Goal: Navigation & Orientation: Find specific page/section

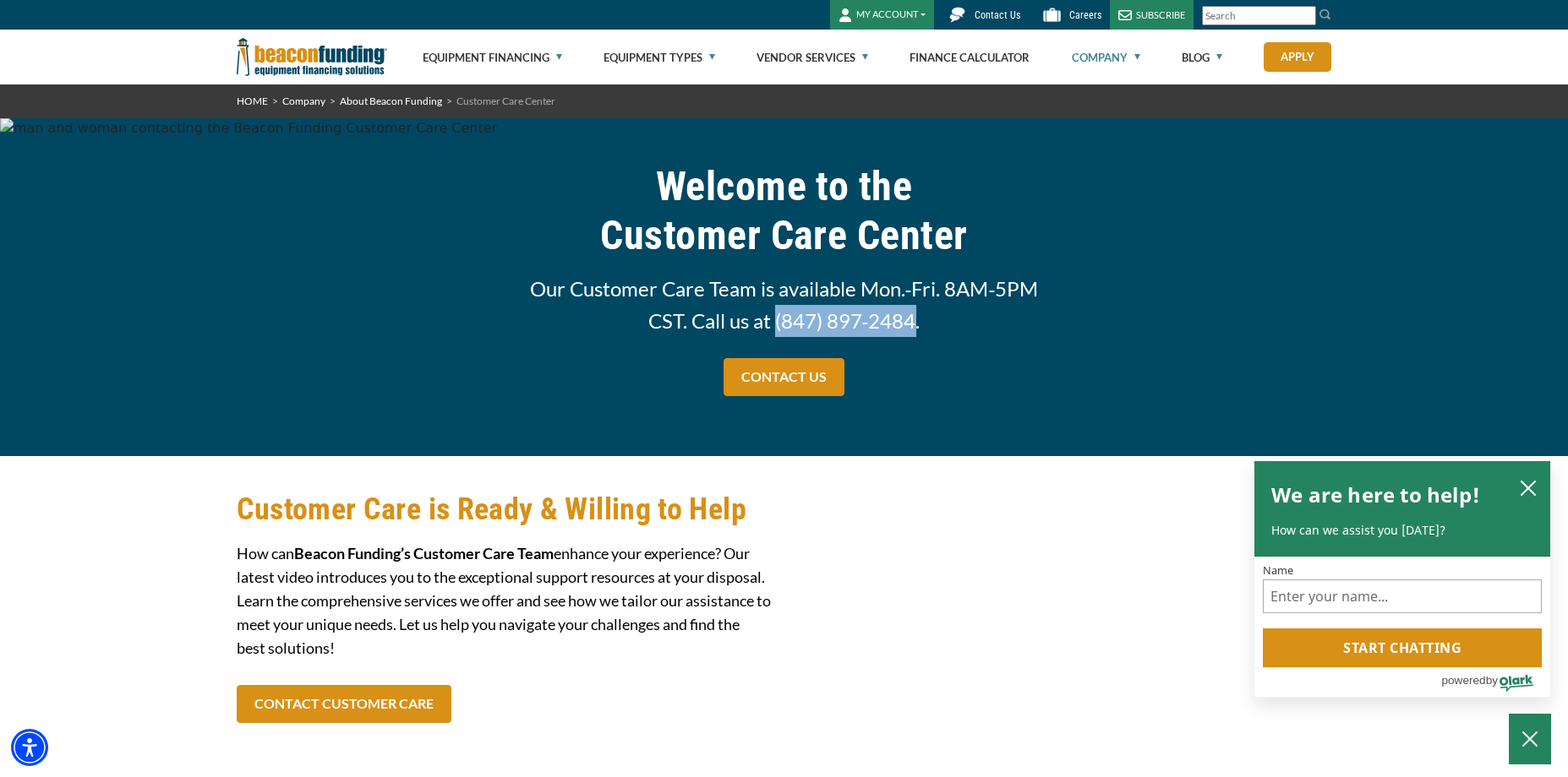
drag, startPoint x: 916, startPoint y: 323, endPoint x: 777, endPoint y: 322, distance: 139.0
click at [777, 322] on span "Our Customer Care Team is available Mon.‑Fri. 8AM‑5PM CST. Call us at (847) 897…" at bounding box center [784, 305] width 538 height 64
click at [1039, 331] on span "Our Customer Care Team is available Mon.‑Fri. 8AM‑5PM CST. Call us at (847) 897…" at bounding box center [784, 305] width 538 height 64
click at [505, 58] on link "Equipment Financing" at bounding box center [493, 57] width 139 height 54
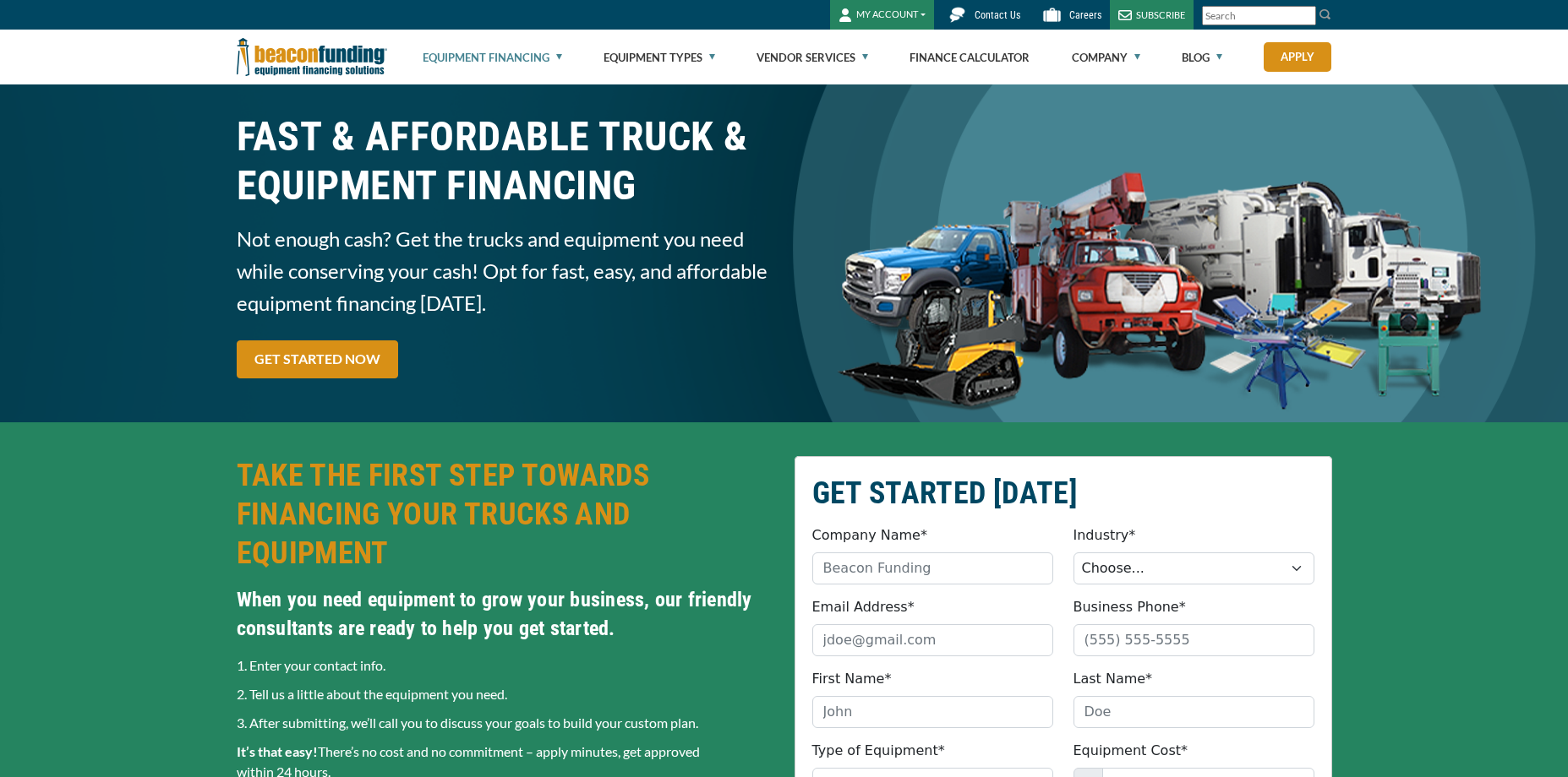
click at [486, 60] on link "Equipment Financing" at bounding box center [493, 57] width 139 height 54
click at [466, 52] on link "Equipment Financing" at bounding box center [493, 57] width 139 height 54
drag, startPoint x: 0, startPoint y: 0, endPoint x: 525, endPoint y: 54, distance: 527.8
click at [525, 54] on link "Equipment Financing" at bounding box center [493, 57] width 139 height 54
click at [560, 57] on link "Equipment Financing" at bounding box center [493, 57] width 139 height 54
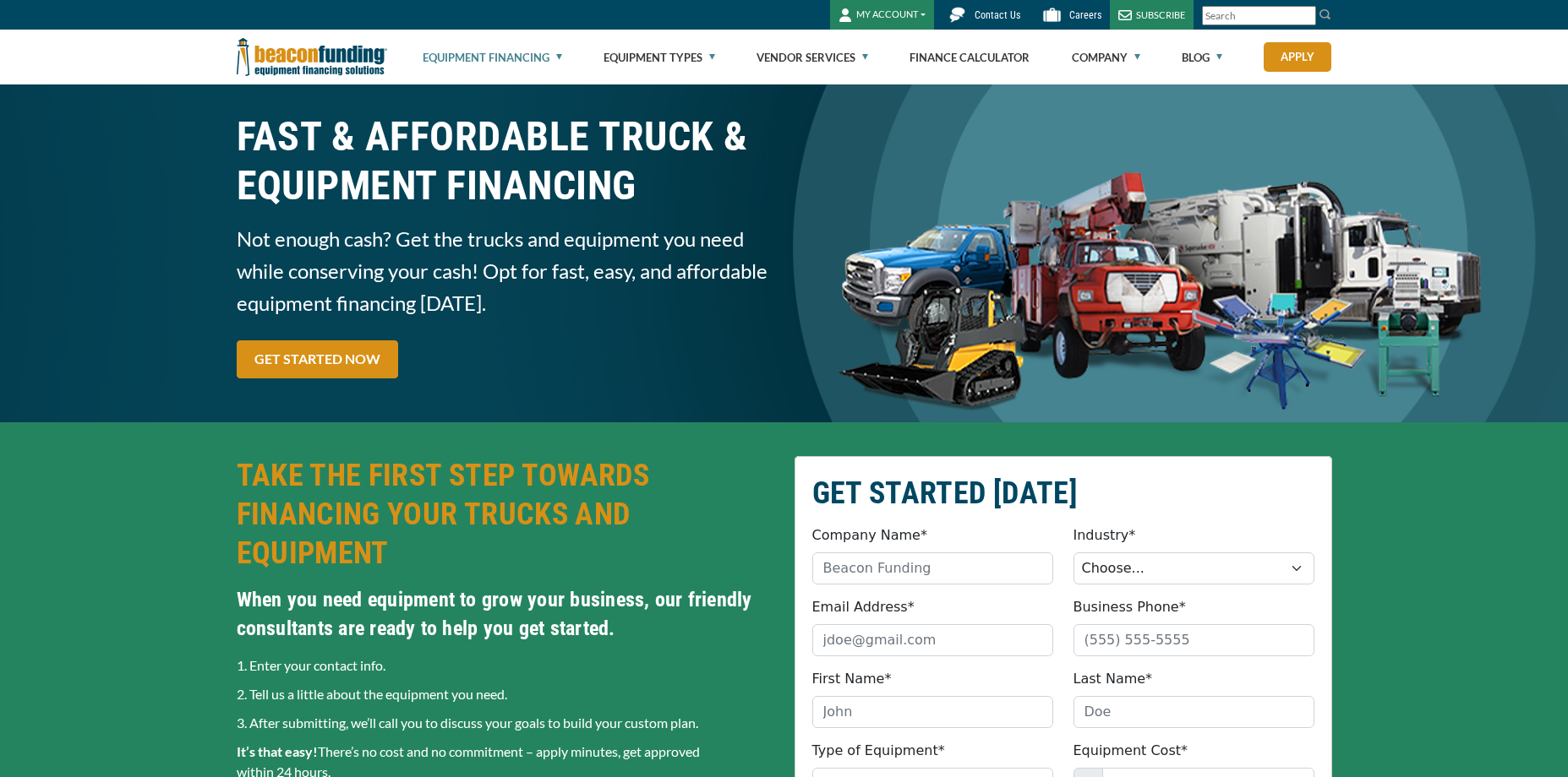
click at [498, 57] on link "Equipment Financing" at bounding box center [493, 57] width 139 height 54
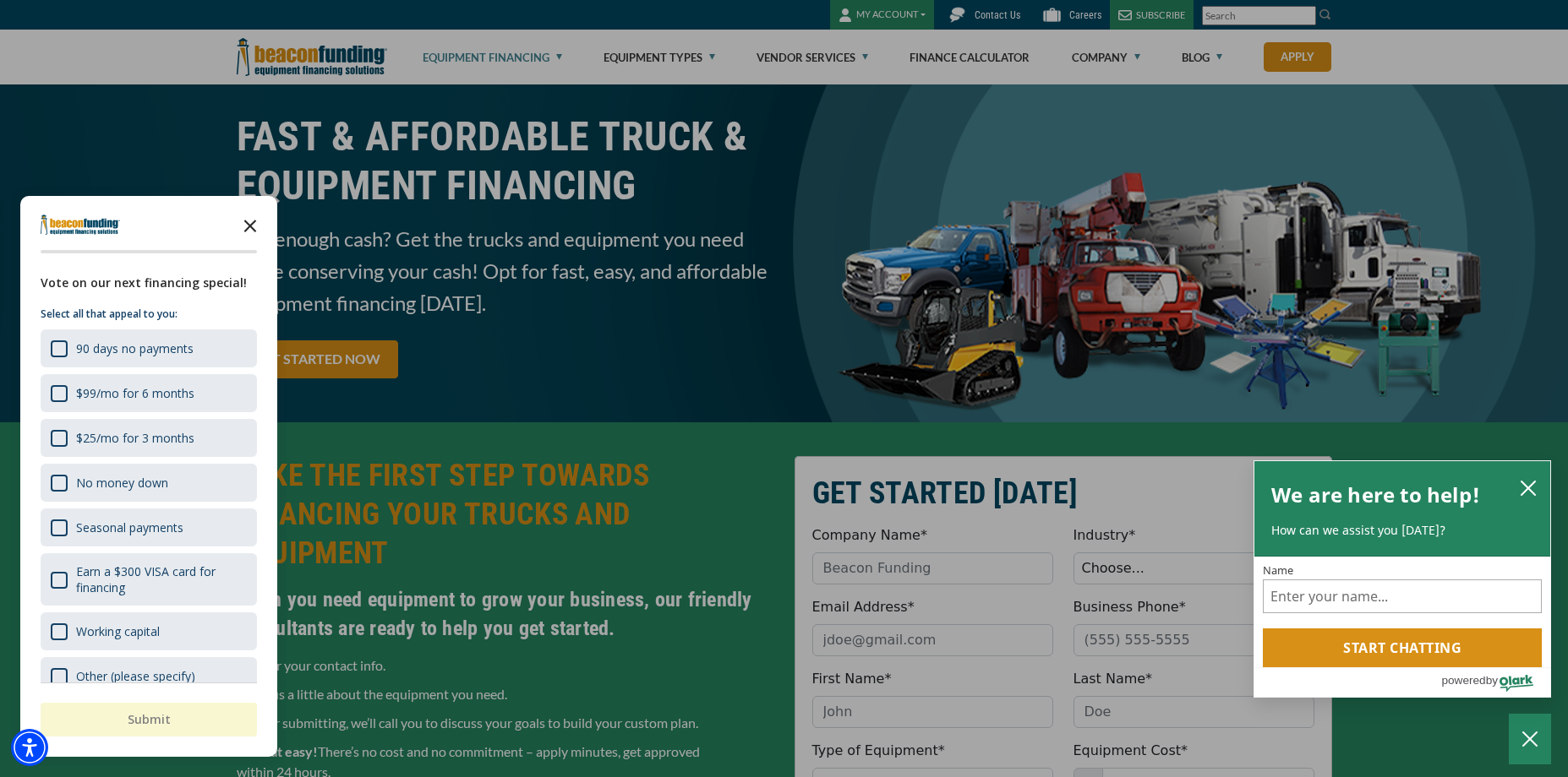
click at [248, 226] on icon "Close the survey" at bounding box center [251, 225] width 34 height 34
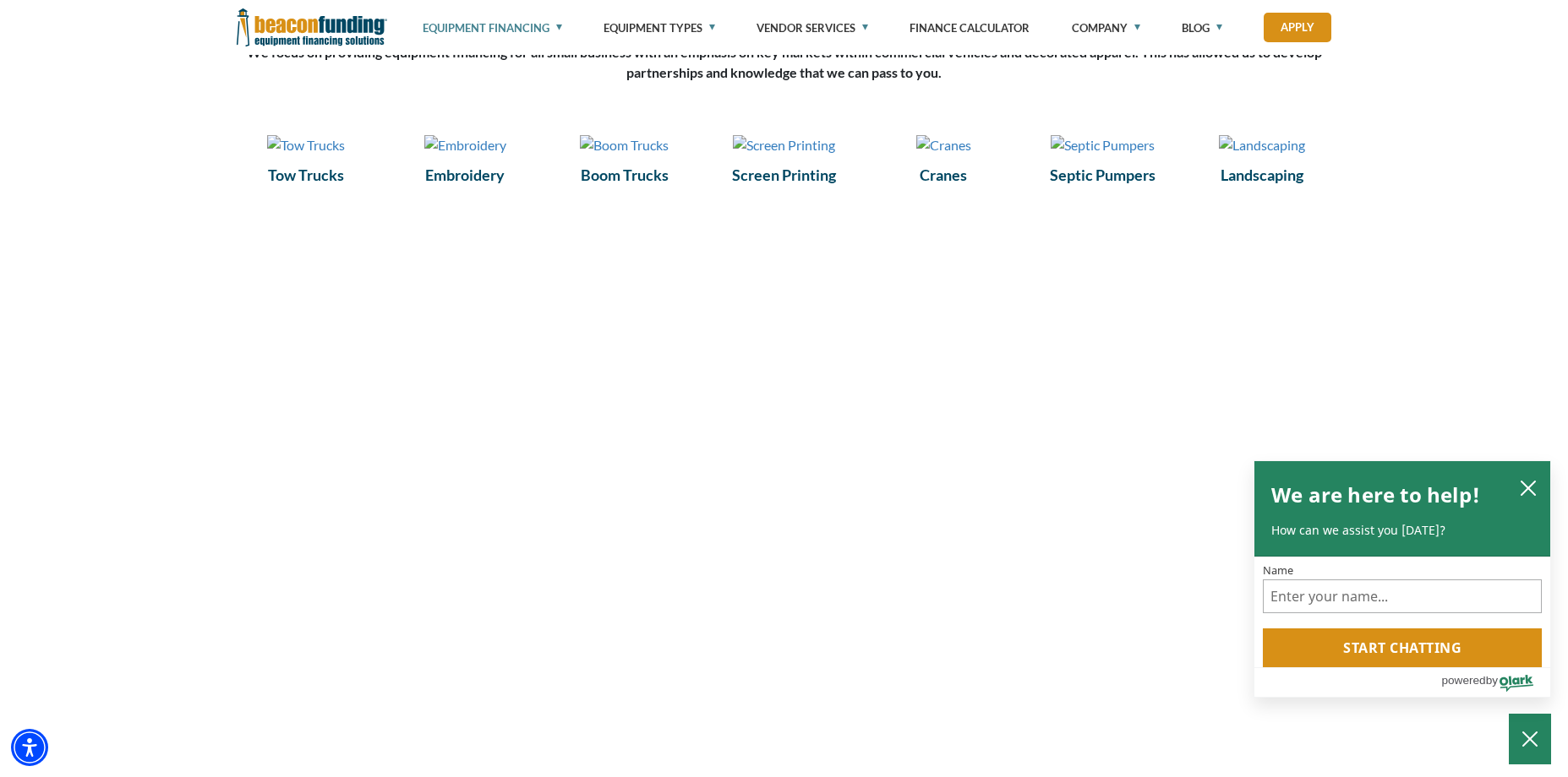
scroll to position [2188, 0]
